Goal: Transaction & Acquisition: Download file/media

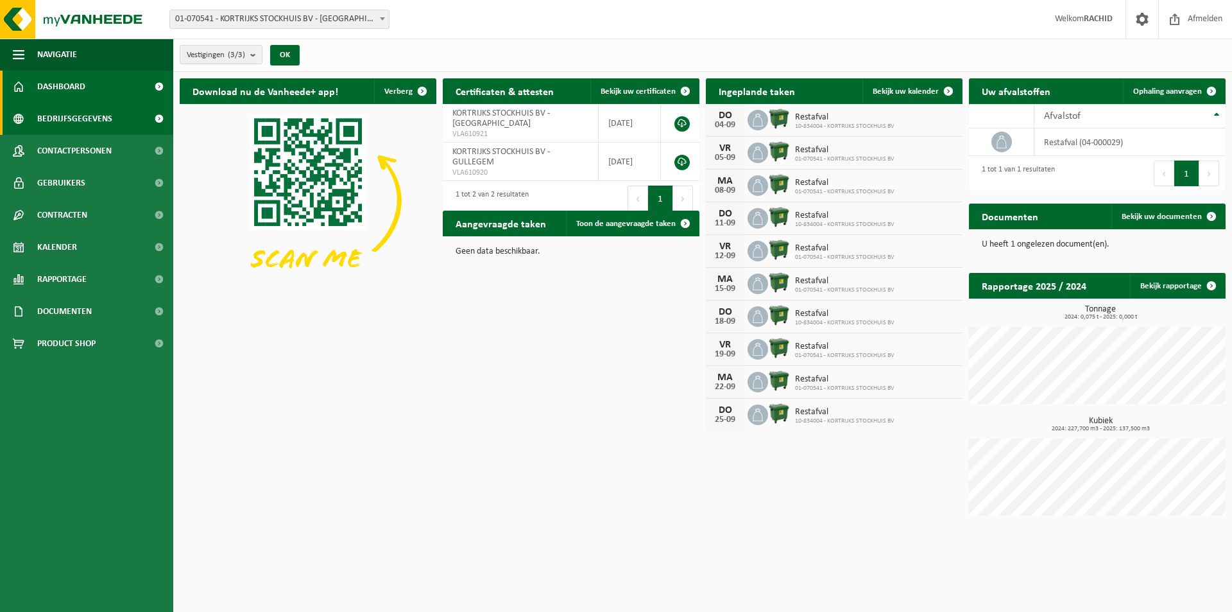
click at [87, 123] on span "Bedrijfsgegevens" at bounding box center [74, 119] width 75 height 32
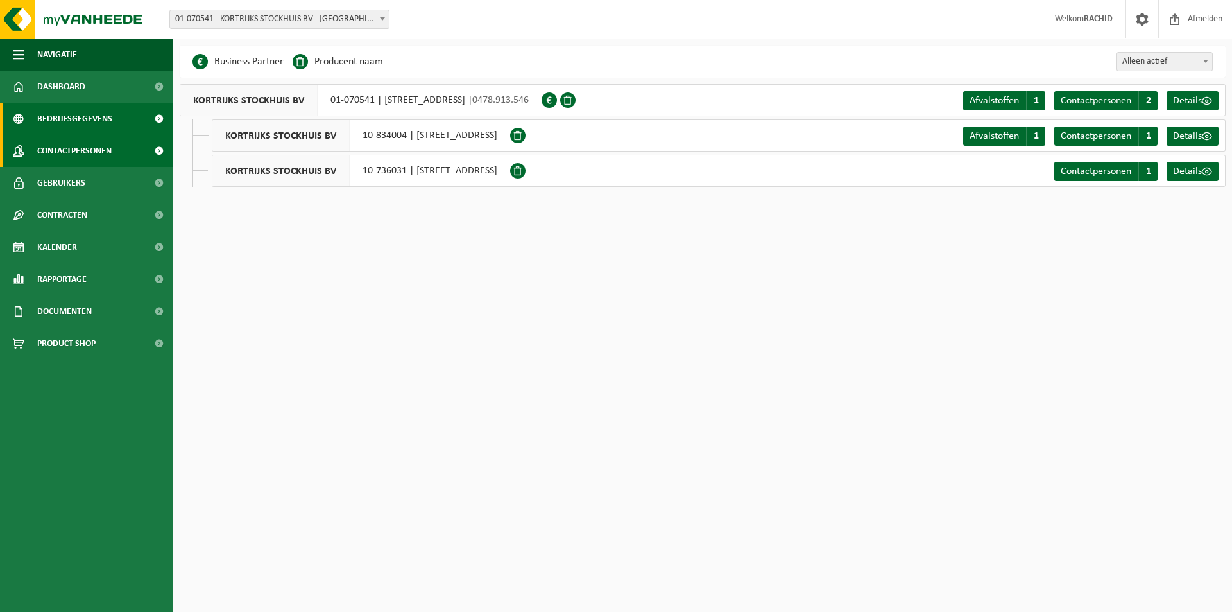
click at [67, 153] on span "Contactpersonen" at bounding box center [74, 151] width 74 height 32
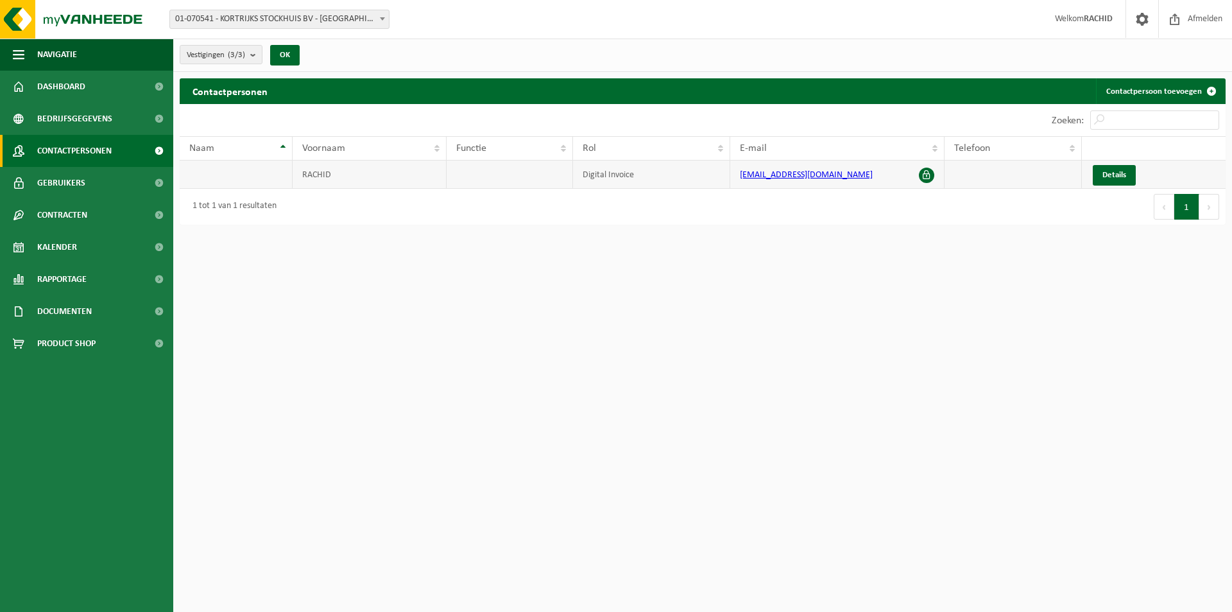
click at [326, 178] on td "RACHID" at bounding box center [370, 174] width 154 height 28
click at [92, 318] on span "Documenten" at bounding box center [64, 311] width 55 height 32
click at [56, 347] on span "Facturen" at bounding box center [56, 343] width 34 height 24
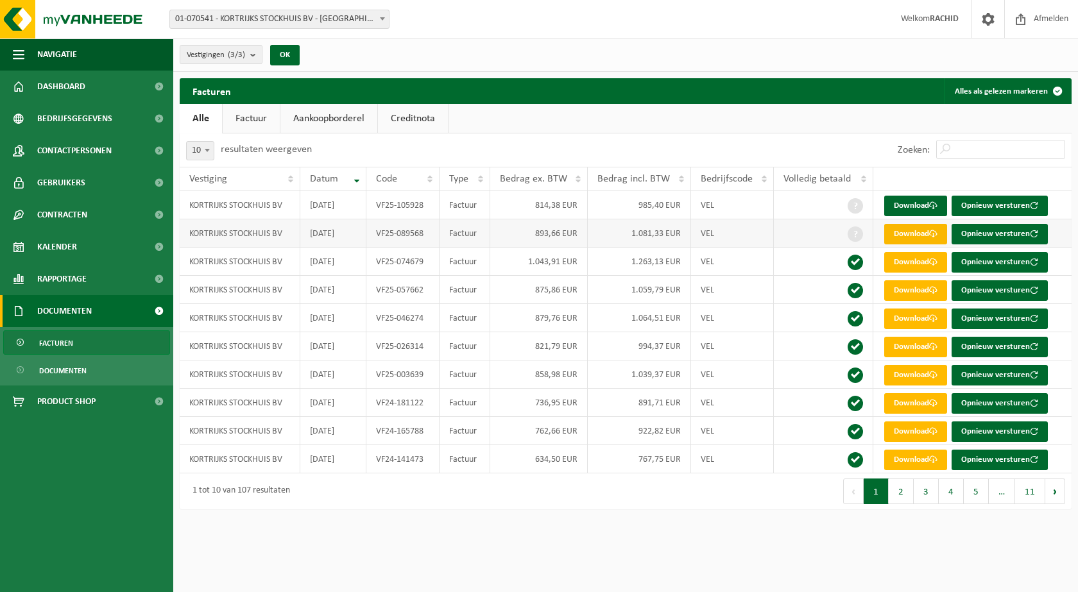
click at [927, 241] on link "Download" at bounding box center [915, 234] width 63 height 21
click at [921, 205] on link "Download" at bounding box center [915, 206] width 63 height 21
